Goal: Task Accomplishment & Management: Use online tool/utility

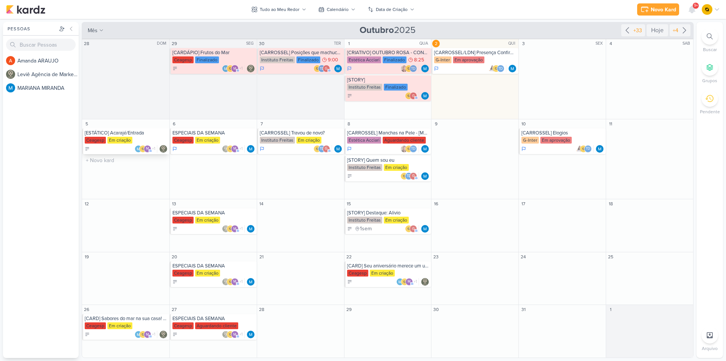
click at [117, 134] on div "[ESTÁTICO] Acarajé/Entrada" at bounding box center [126, 133] width 83 height 6
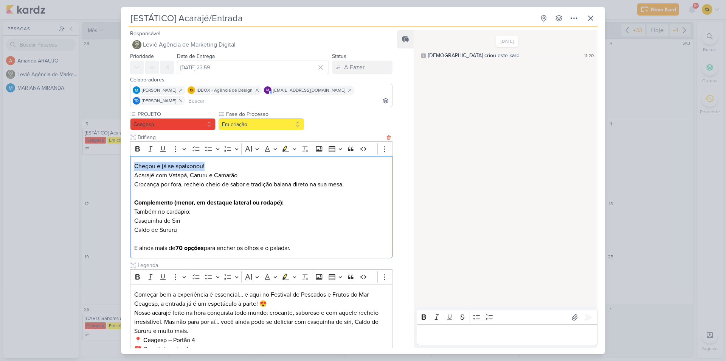
drag, startPoint x: 210, startPoint y: 163, endPoint x: 133, endPoint y: 167, distance: 76.9
click at [133, 167] on div "Chegou e já se apaixonou! Acarajé com Vatapá, Caruru e Camarão Crocança por for…" at bounding box center [261, 207] width 263 height 103
copy p "Chegou e já se apaixonou!"
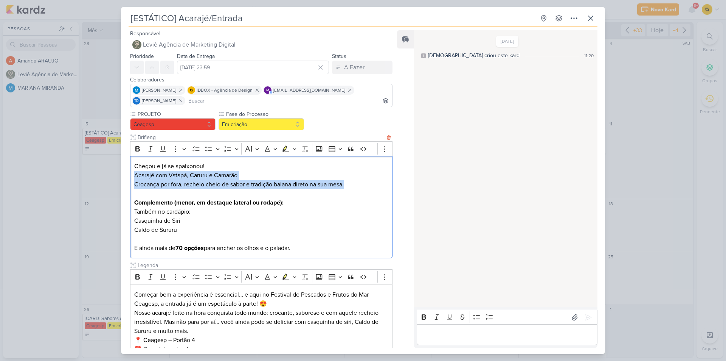
copy p "Acarajé com Vatapá, Caruru e Camarão Crocança por fora, recheio cheio de sabor …"
drag, startPoint x: 132, startPoint y: 174, endPoint x: 347, endPoint y: 185, distance: 214.8
click at [347, 185] on div "Chegou e já se apaixonou! Acarajé com Vatapá, Caruru e Camarão Crocança por for…" at bounding box center [261, 207] width 263 height 103
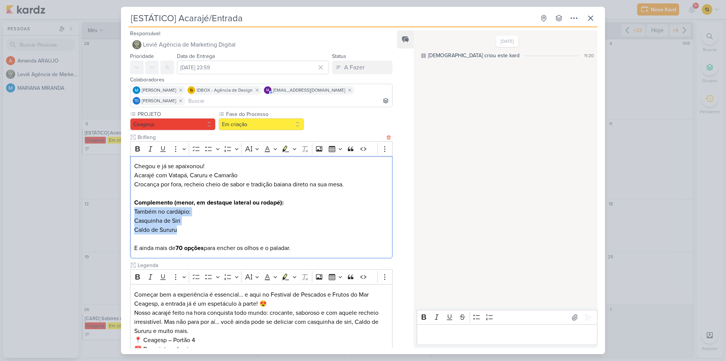
drag, startPoint x: 134, startPoint y: 211, endPoint x: 190, endPoint y: 230, distance: 59.1
click at [190, 230] on div "Chegou e já se apaixonou! Acarajé com Vatapá, Caruru e Camarão Crocança por for…" at bounding box center [261, 207] width 263 height 103
copy div "Também no cardápio: Casquinha de Siri Caldo de [GEOGRAPHIC_DATA]"
click at [174, 246] on p "E ainda mais de 70 opções para encher os olhos e o paladar." at bounding box center [261, 243] width 254 height 18
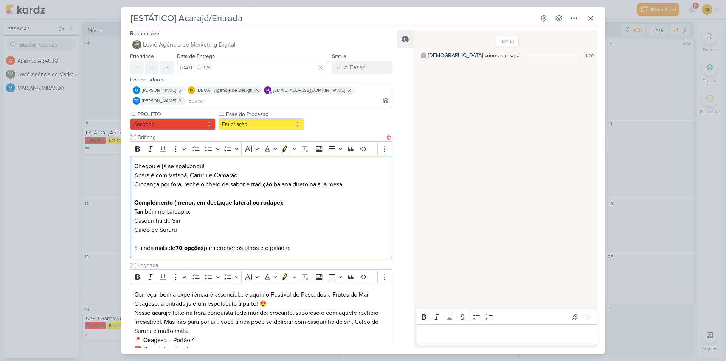
click at [174, 246] on p "E ainda mais de 70 opções para encher os olhos e o paladar." at bounding box center [261, 243] width 254 height 18
copy p "E ainda mais de 70 opções para encher os olhos e o paladar."
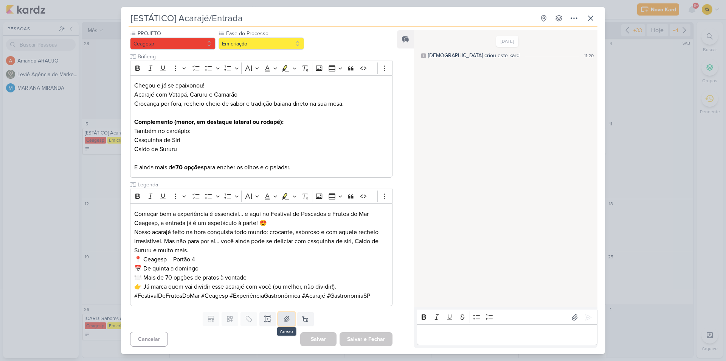
click at [291, 320] on button at bounding box center [286, 319] width 17 height 14
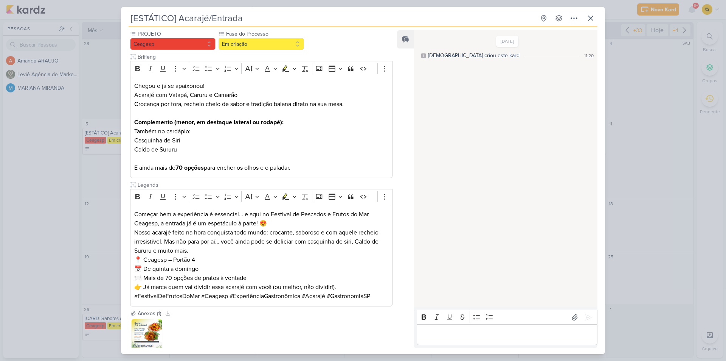
scroll to position [0, 0]
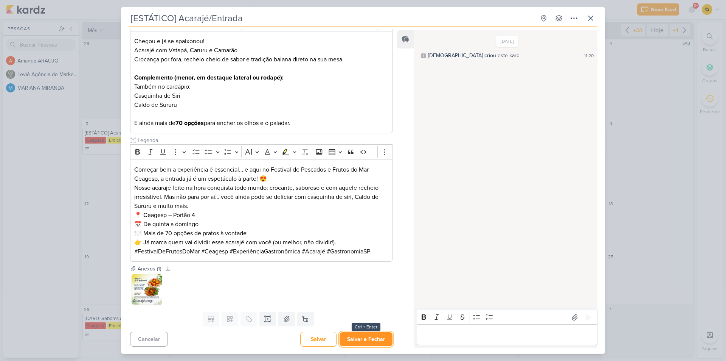
click at [349, 340] on button "Salvar e Fechar" at bounding box center [366, 339] width 53 height 14
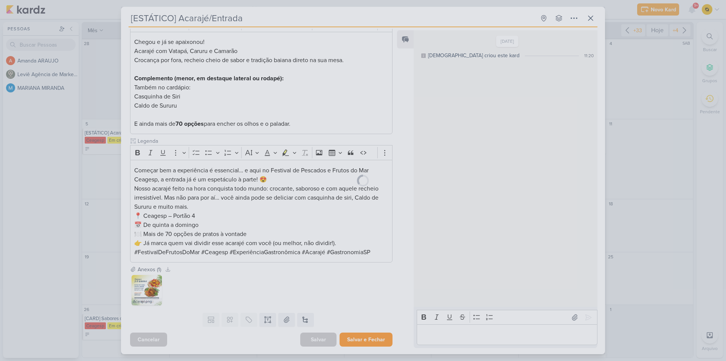
scroll to position [124, 0]
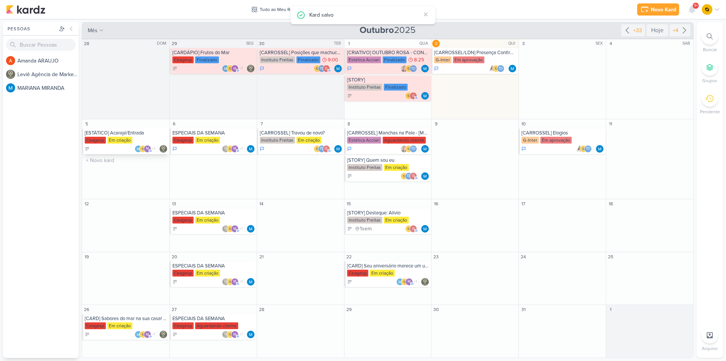
click at [139, 138] on div "Ceagesp Em criação" at bounding box center [126, 141] width 83 height 8
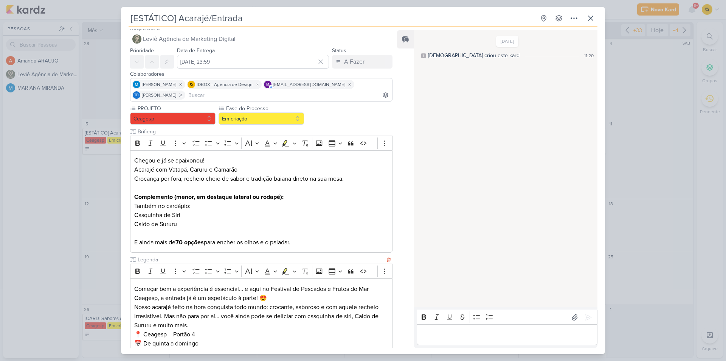
scroll to position [0, 0]
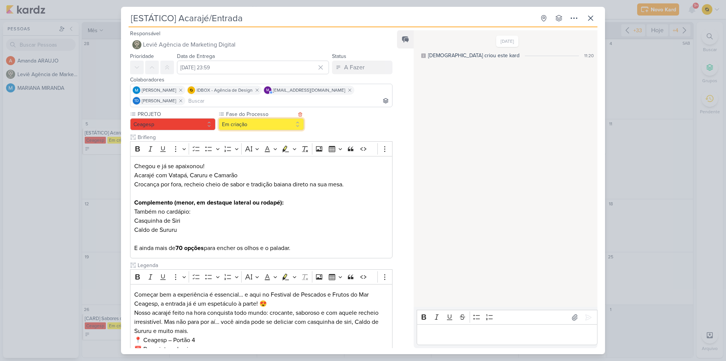
click at [275, 119] on button "Em criação" at bounding box center [262, 124] width 86 height 12
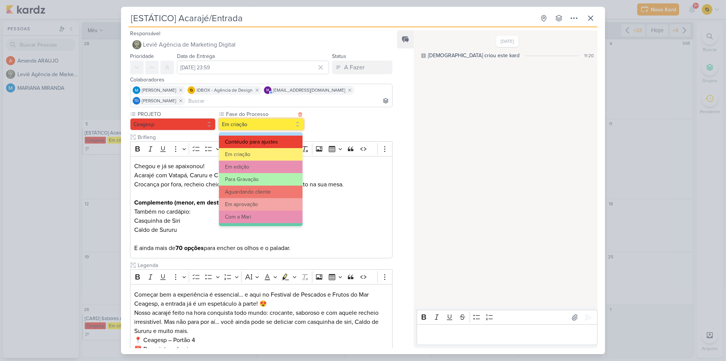
scroll to position [38, 0]
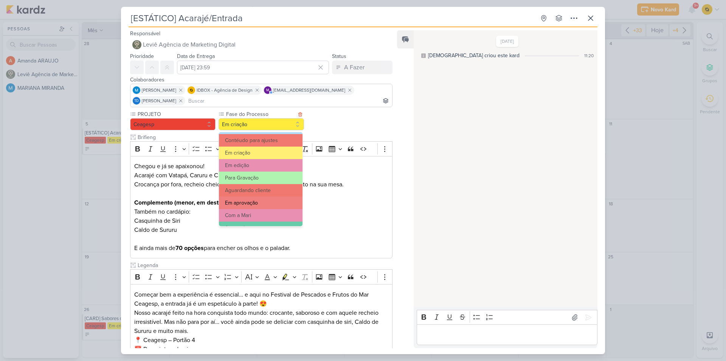
click at [260, 204] on button "Em aprovação" at bounding box center [261, 202] width 84 height 12
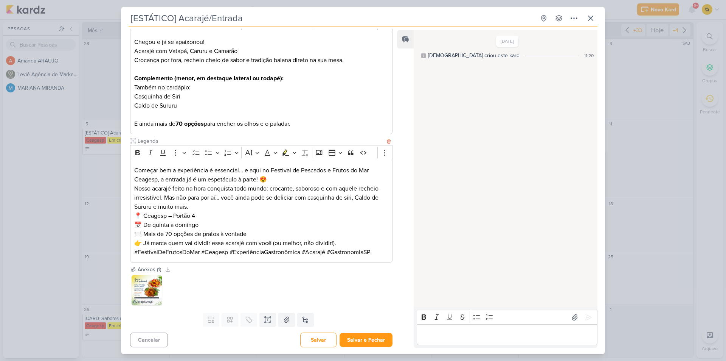
scroll to position [125, 0]
click at [472, 332] on p "Editor editing area: main" at bounding box center [507, 334] width 173 height 9
click at [355, 337] on button "Salvar e Fechar" at bounding box center [366, 339] width 53 height 14
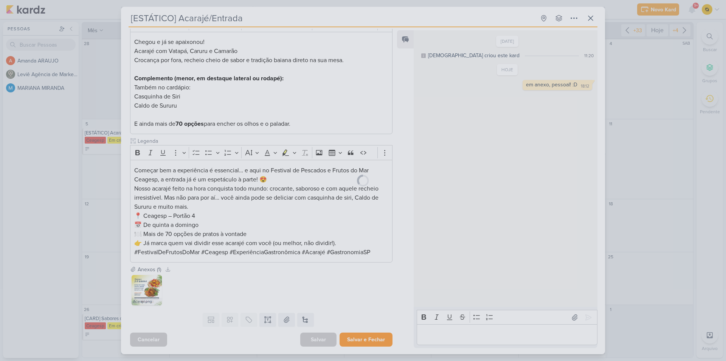
scroll to position [124, 0]
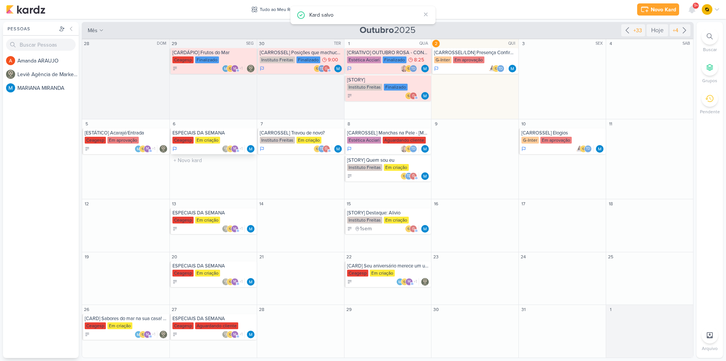
click at [204, 134] on div "ESPECIAIS DA SEMANA" at bounding box center [214, 133] width 83 height 6
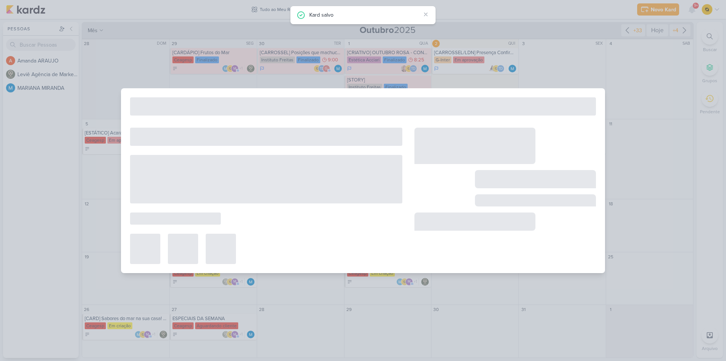
type input "ESPECIAIS DA SEMANA"
type input "[DATE] 23:59"
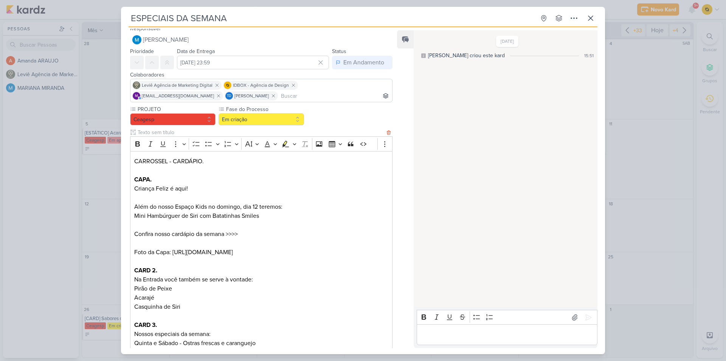
scroll to position [0, 0]
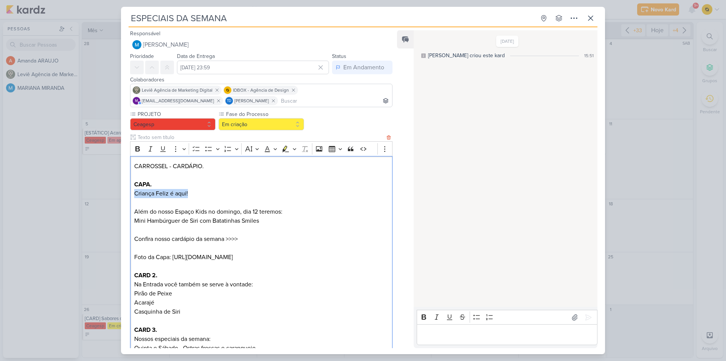
drag, startPoint x: 187, startPoint y: 191, endPoint x: 135, endPoint y: 192, distance: 51.9
click at [135, 192] on p "Criança Feliz é aqui!" at bounding box center [261, 193] width 254 height 9
copy p "Criança Feliz é aqui!"
drag, startPoint x: 173, startPoint y: 255, endPoint x: 311, endPoint y: 262, distance: 138.6
click at [311, 261] on p "Confira nosso cardápio da semana >>>> Foto da Capa: [URL][DOMAIN_NAME]" at bounding box center [261, 247] width 254 height 27
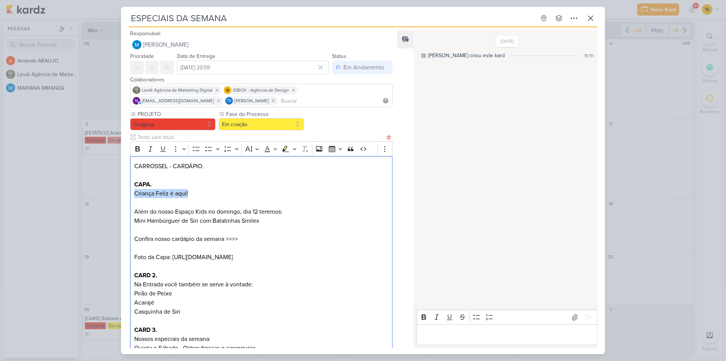
copy p "[URL][DOMAIN_NAME]"
drag, startPoint x: 183, startPoint y: 192, endPoint x: 131, endPoint y: 195, distance: 52.3
click at [131, 195] on div "CARROSSEL - CARDÁPIO. CAPA. Criança Feliz é aqui! Além do nosso Espaço Kids no …" at bounding box center [261, 330] width 263 height 348
copy p "Criança Feliz é aqui!"
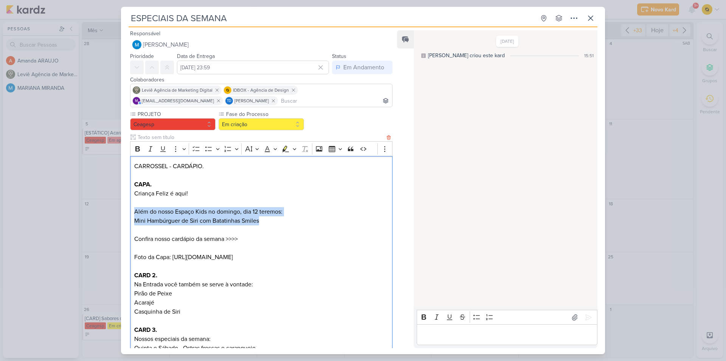
drag, startPoint x: 134, startPoint y: 211, endPoint x: 267, endPoint y: 222, distance: 133.2
click at [267, 222] on div "CARROSSEL - CARDÁPIO. CAPA. Criança Feliz é aqui! Além do nosso Espaço Kids no …" at bounding box center [261, 330] width 263 height 348
copy div "Além do nosso Espaço Kids no domingo, dia 12 teremos: Mini Hambúrguer de Siri c…"
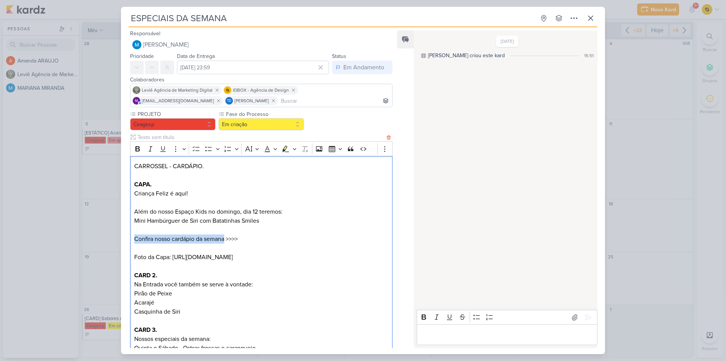
drag, startPoint x: 225, startPoint y: 238, endPoint x: 132, endPoint y: 237, distance: 92.7
click at [132, 237] on div "CARROSSEL - CARDÁPIO. CAPA. Criança Feliz é aqui! Além do nosso Espaço Kids no …" at bounding box center [261, 330] width 263 height 348
copy p "Confira nosso cardápio da semana"
drag, startPoint x: 241, startPoint y: 241, endPoint x: 135, endPoint y: 238, distance: 105.6
click at [135, 238] on p "Confira nosso cardápio da semana >>>> Foto da Capa: [URL][DOMAIN_NAME]" at bounding box center [261, 247] width 254 height 27
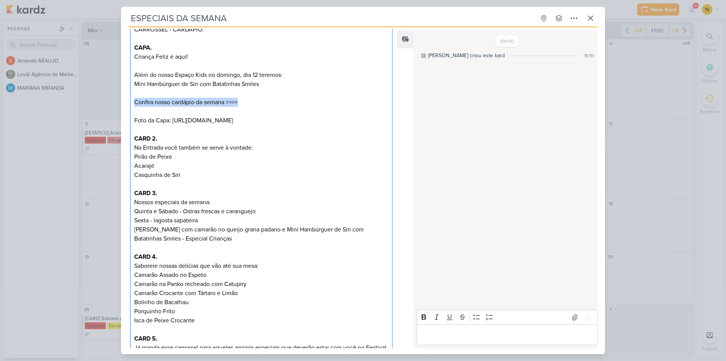
scroll to position [151, 0]
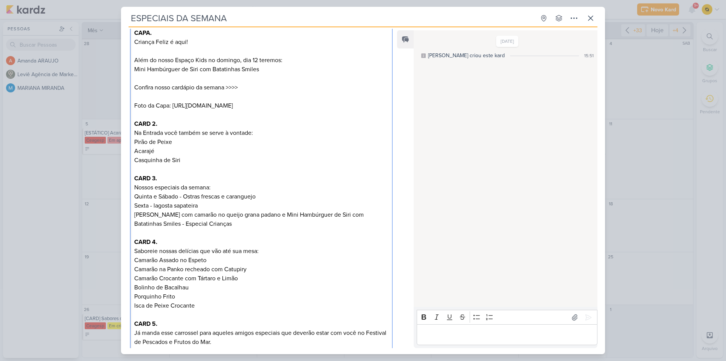
click at [170, 105] on p "Confira nosso cardápio da semana >>>> Foto da Capa: [URL][DOMAIN_NAME]" at bounding box center [261, 96] width 254 height 27
drag, startPoint x: 134, startPoint y: 142, endPoint x: 255, endPoint y: 138, distance: 121.2
click at [255, 138] on div "CARROSSEL - CARDÁPIO. CAPA. Criança Feliz é aqui! Além do nosso Espaço Kids no …" at bounding box center [261, 179] width 263 height 348
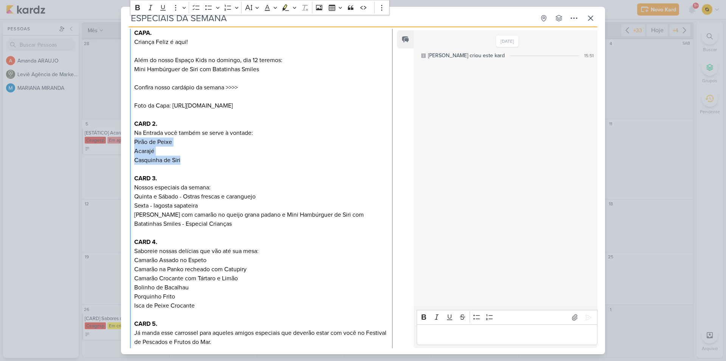
drag, startPoint x: 184, startPoint y: 167, endPoint x: 132, endPoint y: 151, distance: 54.1
click at [132, 151] on div "CARROSSEL - CARDÁPIO. CAPA. Criança Feliz é aqui! Além do nosso Espaço Kids no …" at bounding box center [261, 179] width 263 height 348
drag, startPoint x: 133, startPoint y: 194, endPoint x: 215, endPoint y: 193, distance: 82.1
click at [215, 193] on div "CARROSSEL - CARDÁPIO. CAPA. Criança Feliz é aqui! Além do nosso Espaço Kids no …" at bounding box center [261, 179] width 263 height 348
drag, startPoint x: 134, startPoint y: 206, endPoint x: 177, endPoint y: 206, distance: 43.1
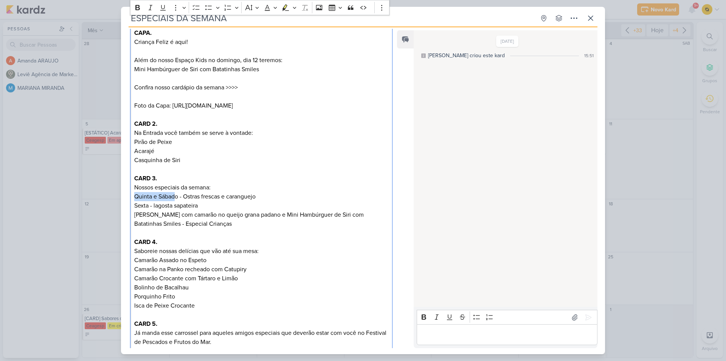
click at [177, 206] on div "CARROSSEL - CARDÁPIO. CAPA. Criança Feliz é aqui! Além do nosso Espaço Kids no …" at bounding box center [261, 179] width 263 height 348
drag, startPoint x: 185, startPoint y: 202, endPoint x: 274, endPoint y: 206, distance: 89.7
click at [275, 206] on p "Quinta e Sábado - Ostras frescas e caranguejo Sexta - lagosta sapateira Domingo…" at bounding box center [261, 210] width 254 height 36
drag, startPoint x: 297, startPoint y: 223, endPoint x: 244, endPoint y: 235, distance: 54.7
click at [244, 228] on p "Quinta e Sábado - Ostras frescas e caranguejo Sexta - lagosta sapateira Domingo…" at bounding box center [261, 210] width 254 height 36
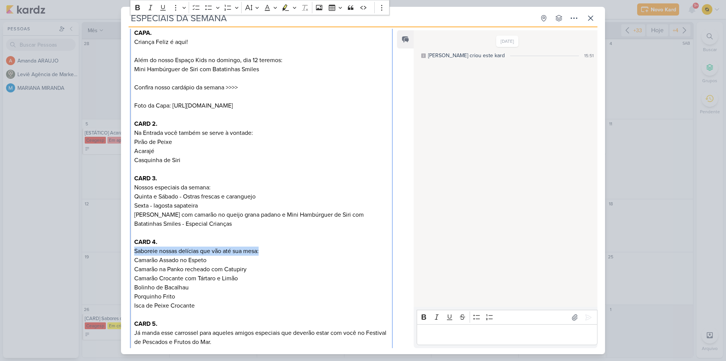
drag, startPoint x: 134, startPoint y: 261, endPoint x: 261, endPoint y: 262, distance: 127.1
click at [261, 262] on p "Saboreie nossas delícias que vão até sua mesa: Camarão Assado no Espeto Camarão…" at bounding box center [261, 278] width 254 height 64
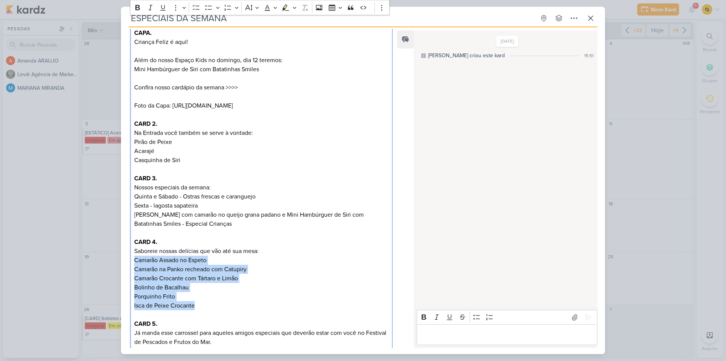
drag, startPoint x: 134, startPoint y: 270, endPoint x: 208, endPoint y: 314, distance: 86.2
click at [208, 310] on p "Saboreie nossas delícias que vão até sua mesa: Camarão Assado no Espeto Camarão…" at bounding box center [261, 278] width 254 height 64
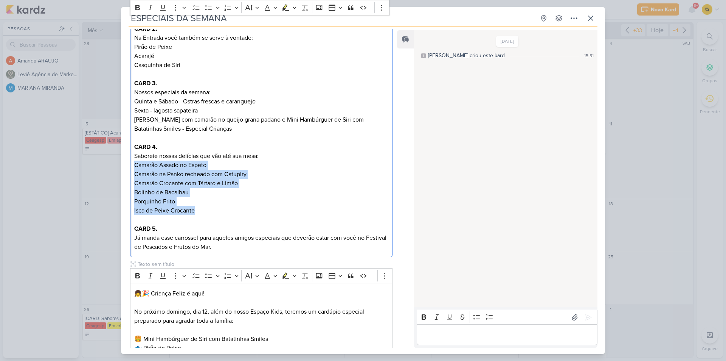
scroll to position [265, 0]
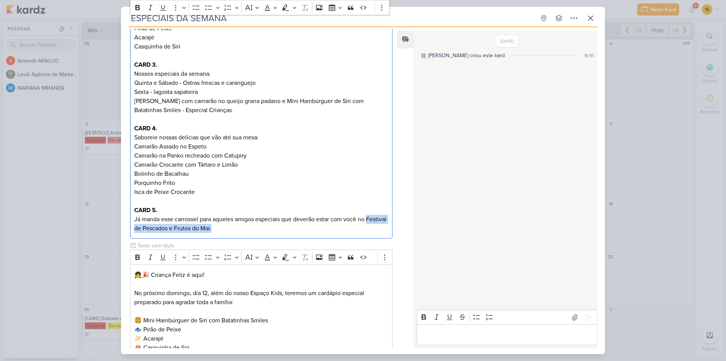
drag, startPoint x: 250, startPoint y: 243, endPoint x: 132, endPoint y: 246, distance: 117.3
click at [132, 239] on div "CARROSSEL - CARDÁPIO. CAPA. Criança Feliz é aqui! Além do nosso Espaço Kids no …" at bounding box center [261, 65] width 263 height 348
click at [193, 226] on p "Já manda esse carrossel para aqueles amigos especiais que deverão estar com voc…" at bounding box center [261, 224] width 254 height 18
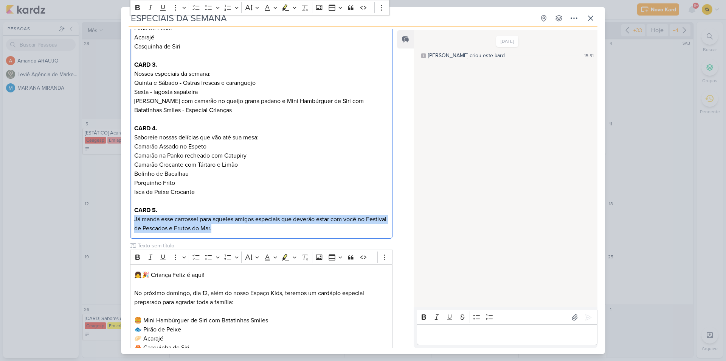
click at [167, 224] on p "Já manda esse carrossel para aqueles amigos especiais que deverão estar com voc…" at bounding box center [261, 224] width 254 height 18
drag, startPoint x: 134, startPoint y: 226, endPoint x: 370, endPoint y: 227, distance: 236.8
click at [370, 227] on div "CARROSSEL - CARDÁPIO. CAPA. Criança Feliz é aqui! Além do nosso Espaço Kids no …" at bounding box center [261, 65] width 263 height 348
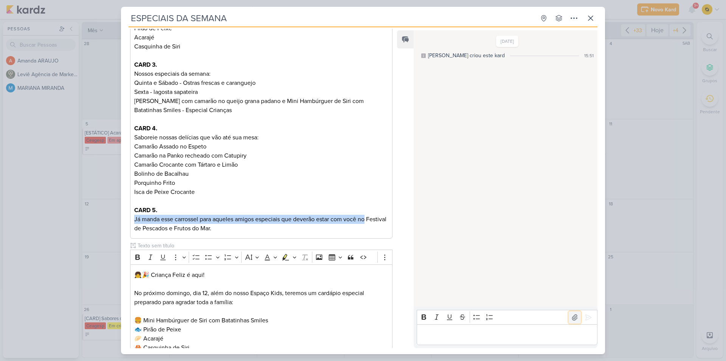
click at [571, 313] on icon at bounding box center [575, 317] width 8 height 8
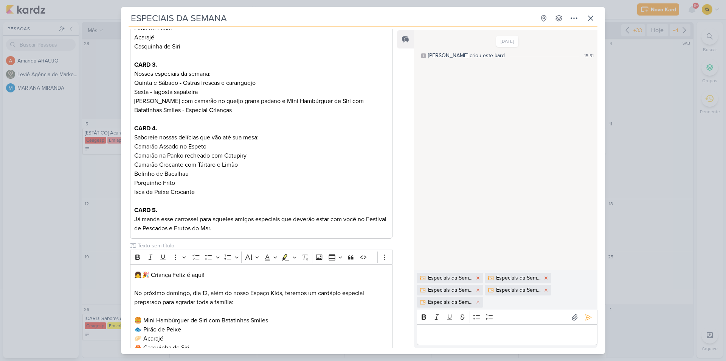
click at [447, 334] on p "Editor editing area: main" at bounding box center [507, 334] width 173 height 9
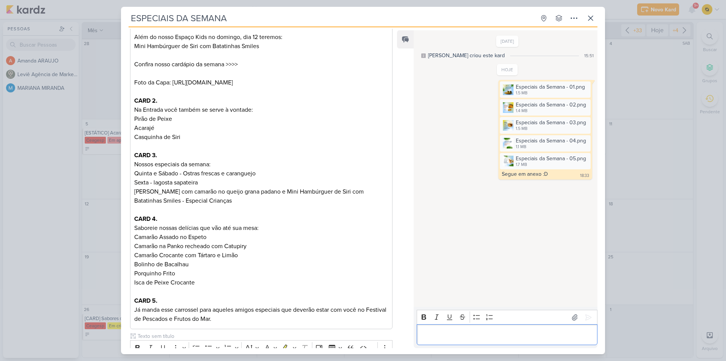
scroll to position [38, 0]
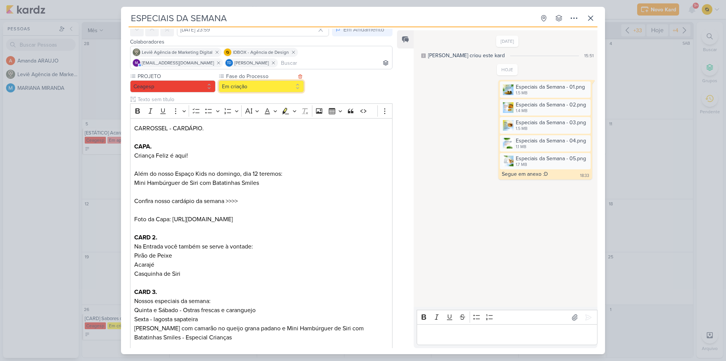
click at [267, 88] on button "Em criação" at bounding box center [262, 86] width 86 height 12
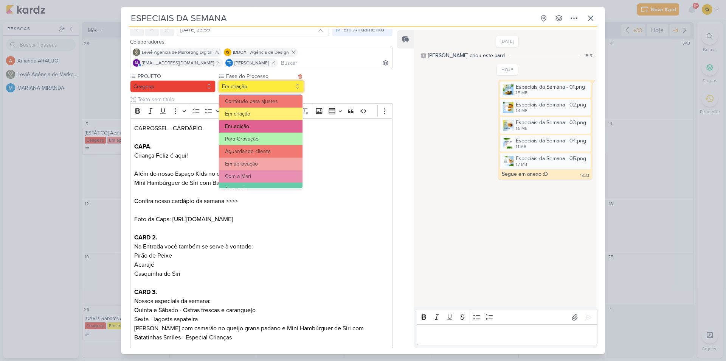
scroll to position [73, 0]
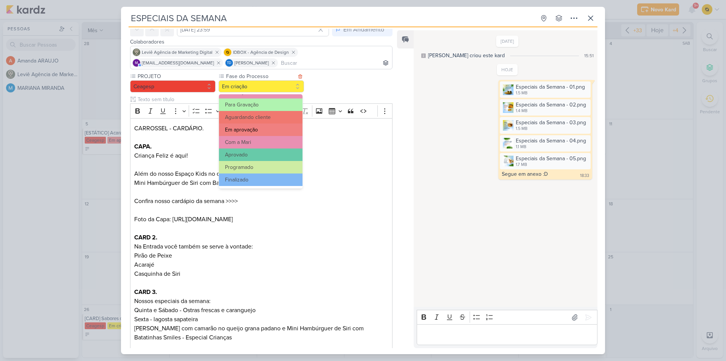
click at [253, 129] on button "Em aprovação" at bounding box center [261, 129] width 84 height 12
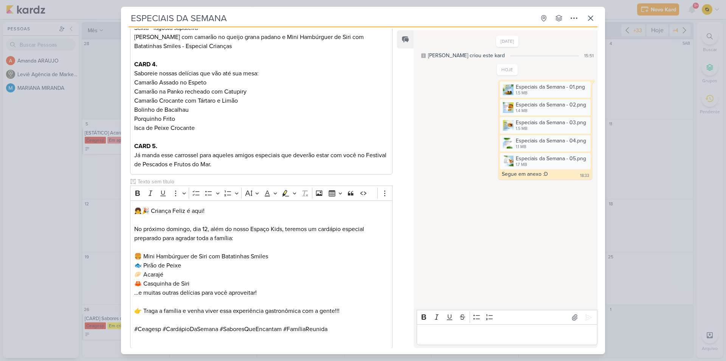
scroll to position [378, 0]
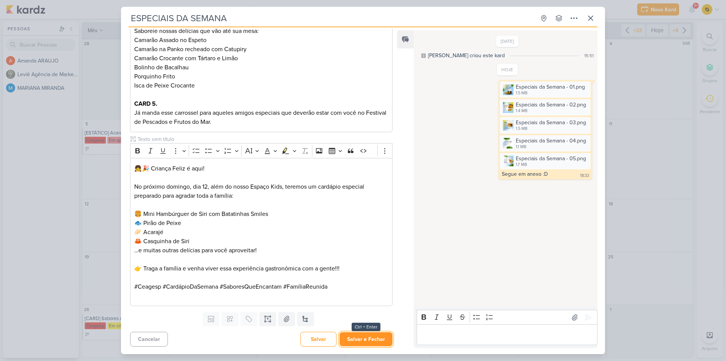
click at [360, 341] on button "Salvar e Fechar" at bounding box center [366, 339] width 53 height 14
